Goal: Browse casually

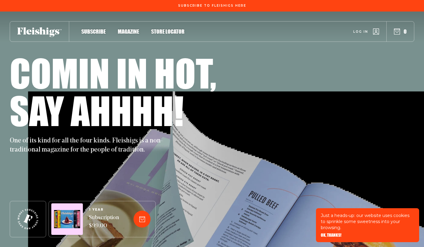
scroll to position [958, 0]
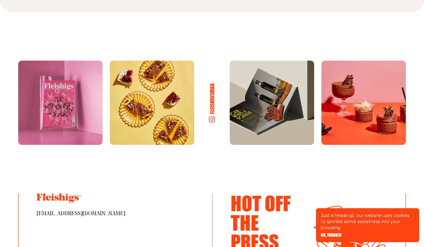
scroll to position [3014, 0]
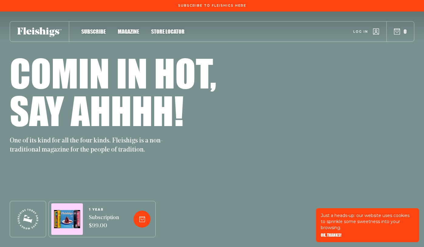
scroll to position [3014, 0]
